Goal: Task Accomplishment & Management: Manage account settings

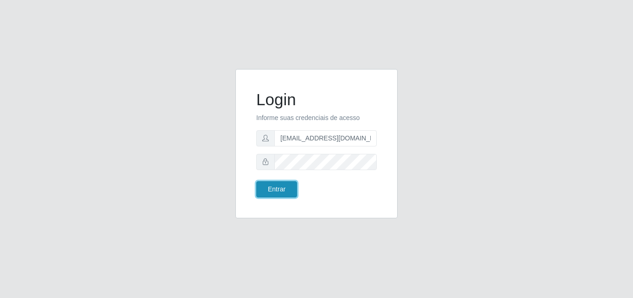
click at [265, 193] on button "Entrar" at bounding box center [276, 189] width 41 height 16
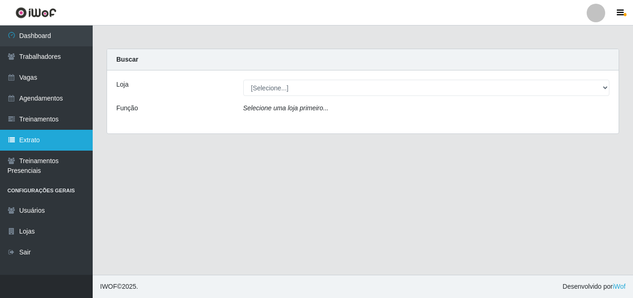
click at [33, 136] on link "Extrato" at bounding box center [46, 140] width 93 height 21
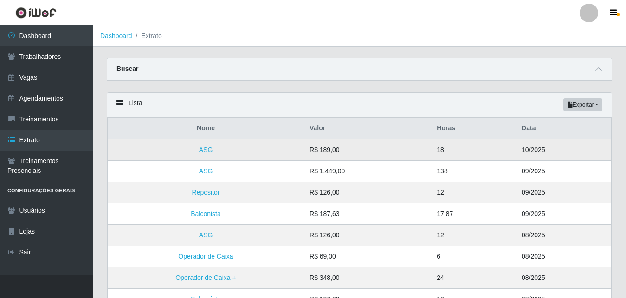
click at [211, 148] on td "ASG" at bounding box center [206, 150] width 197 height 22
click at [205, 153] on link "ASG" at bounding box center [206, 149] width 14 height 7
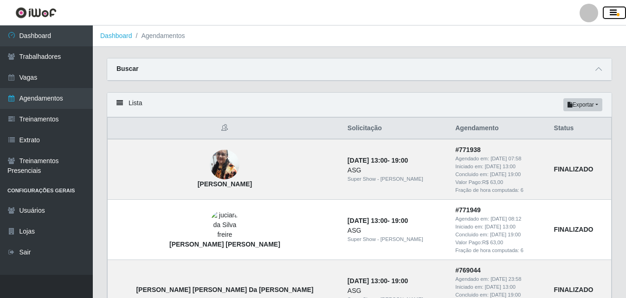
click at [611, 14] on icon "button" at bounding box center [612, 13] width 7 height 8
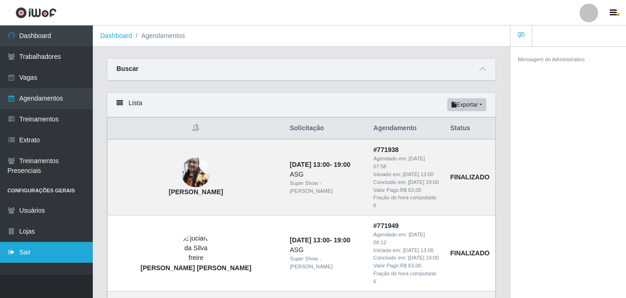
click at [16, 247] on link "Sair" at bounding box center [46, 252] width 93 height 21
